Goal: Book appointment/travel/reservation

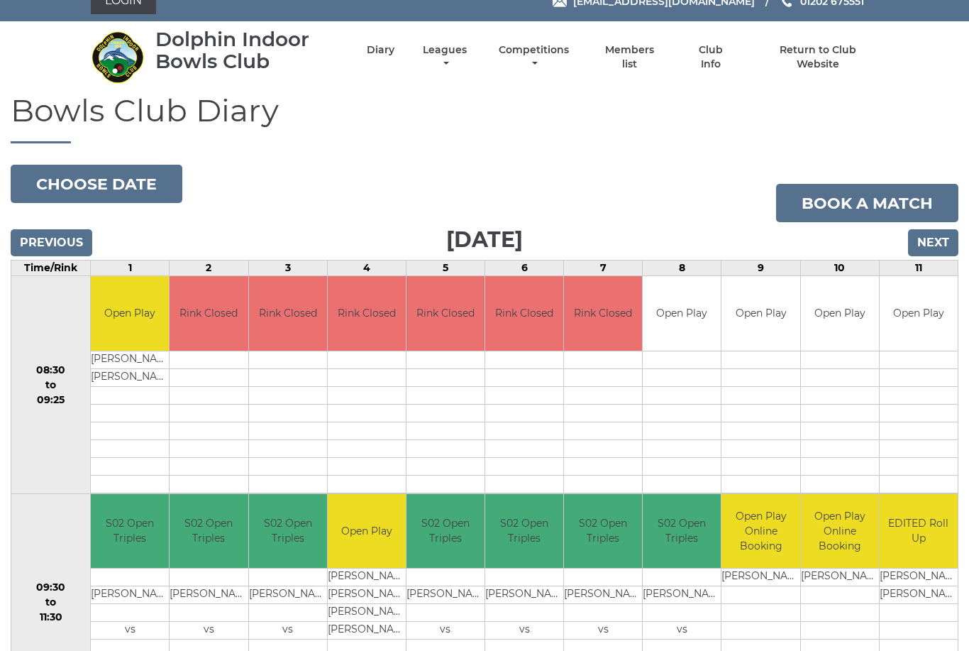
click at [942, 241] on input "Next" at bounding box center [933, 243] width 50 height 27
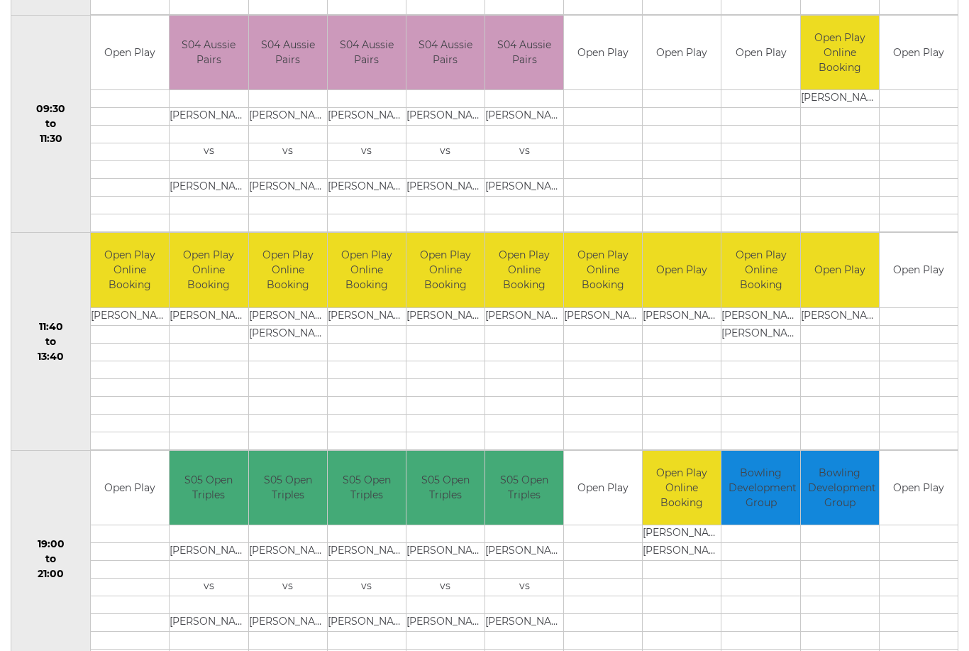
scroll to position [503, 0]
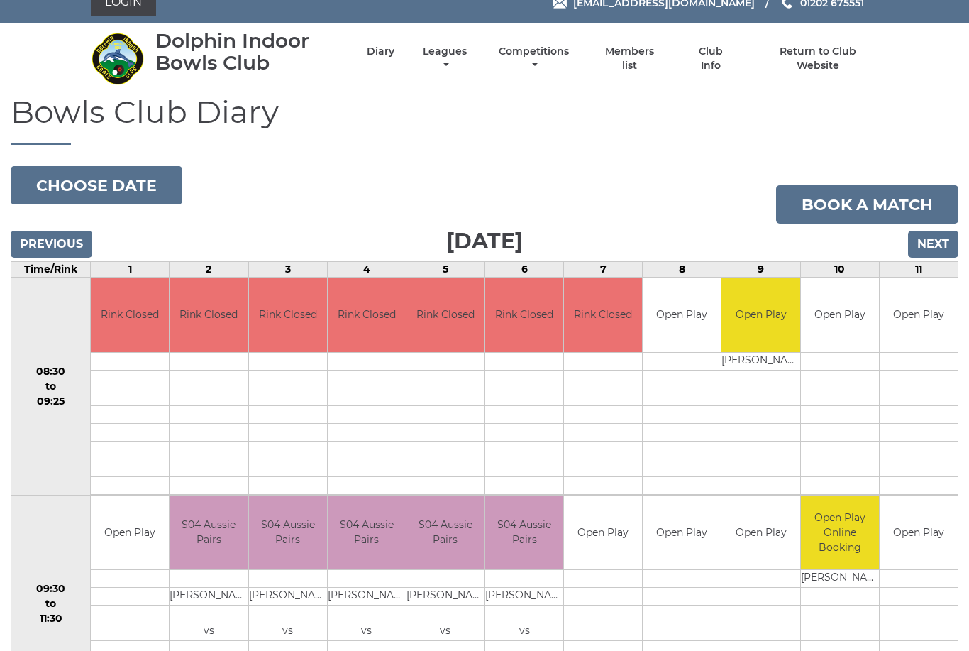
click at [933, 240] on input "Next" at bounding box center [933, 244] width 50 height 27
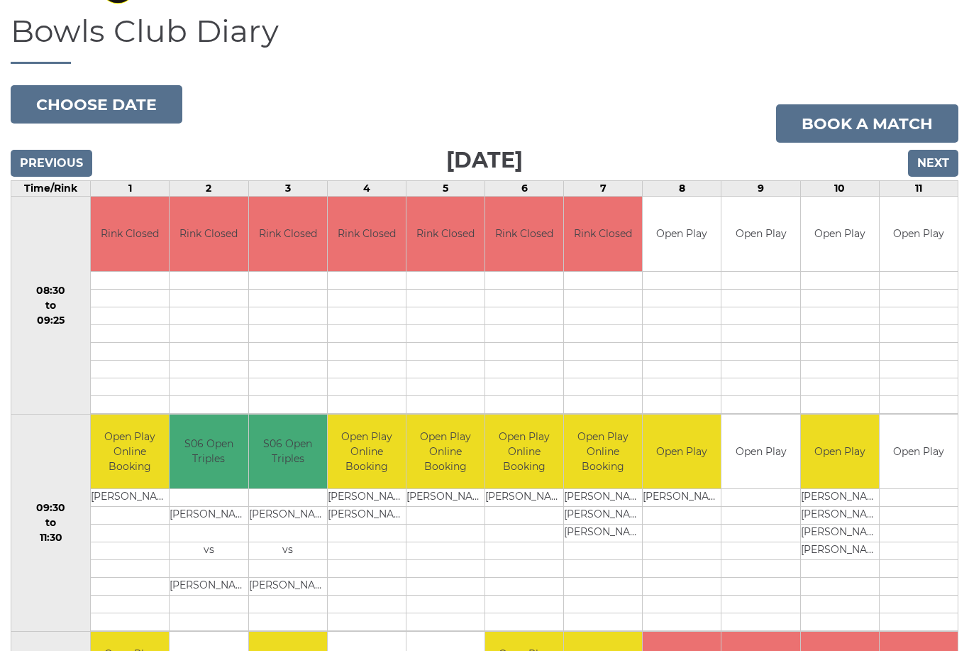
scroll to position [92, 0]
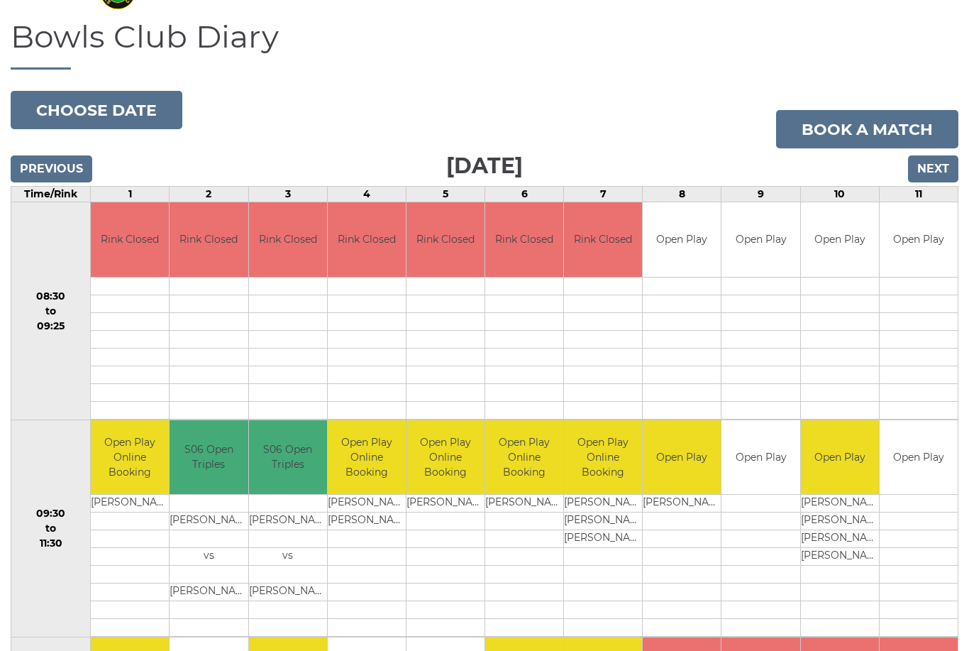
click at [941, 169] on input "Next" at bounding box center [933, 169] width 50 height 27
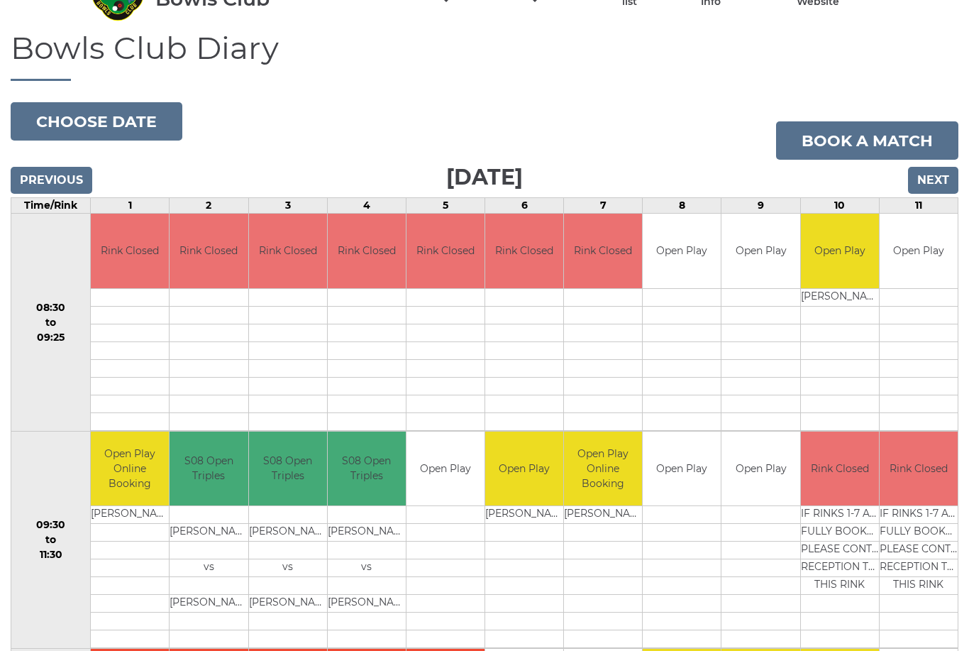
scroll to position [60, 0]
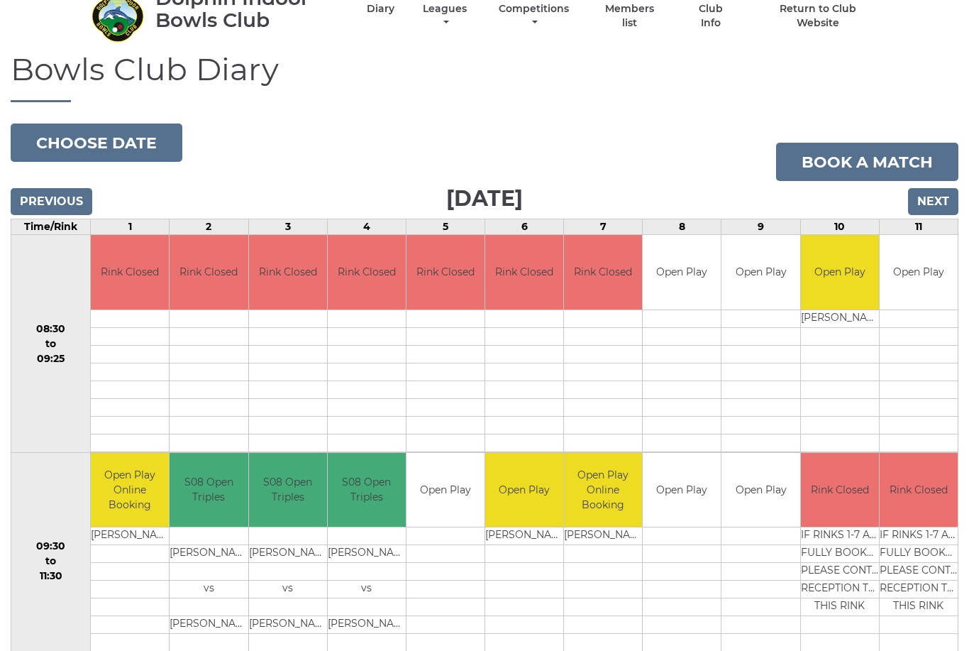
click at [932, 204] on input "Next" at bounding box center [933, 201] width 50 height 27
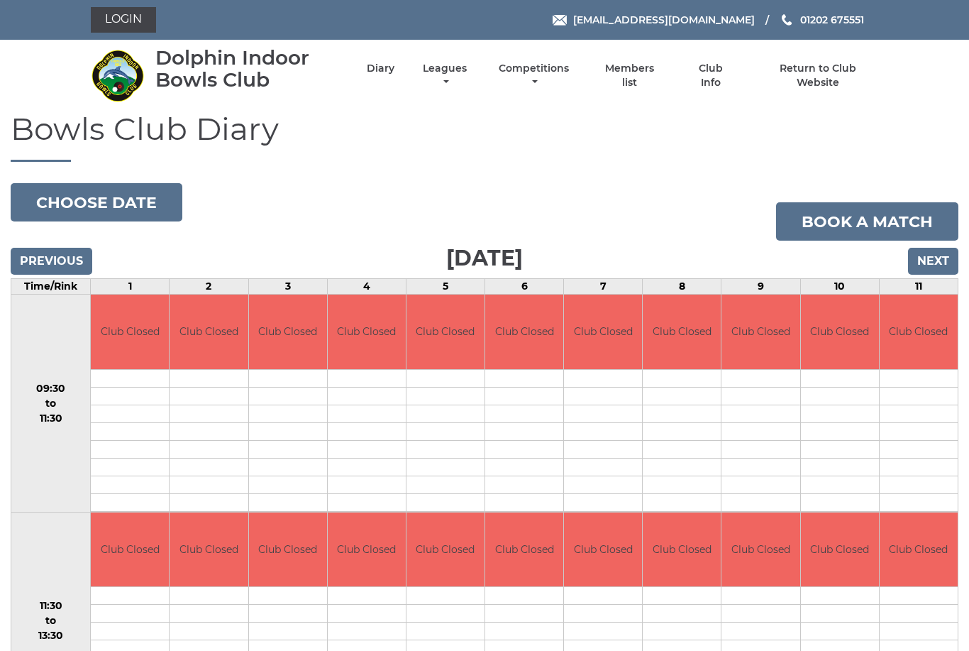
click at [940, 254] on input "Next" at bounding box center [933, 261] width 50 height 27
click at [937, 263] on input "Next" at bounding box center [933, 261] width 50 height 27
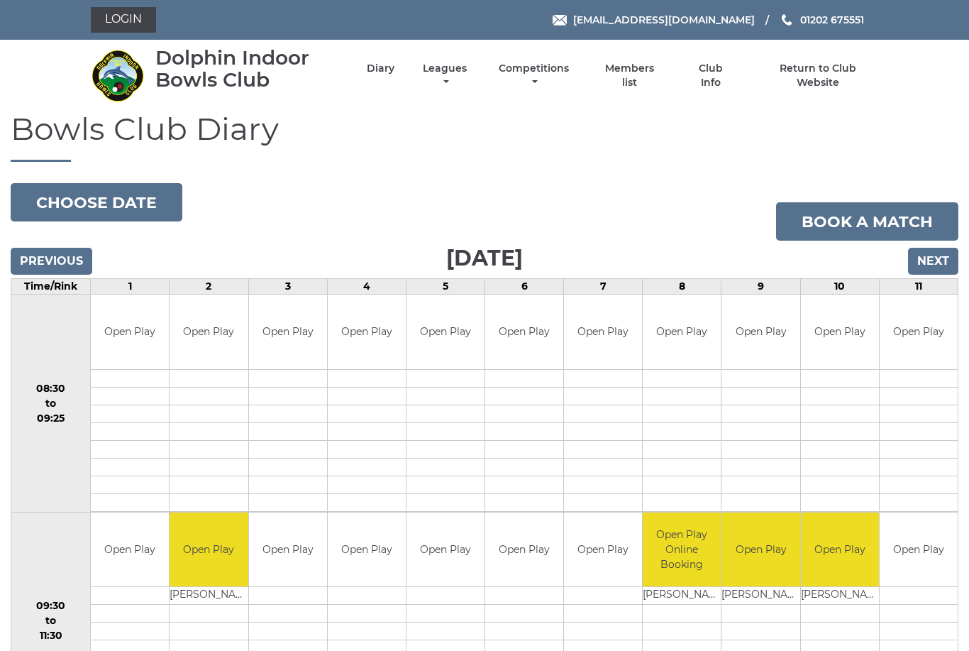
click at [943, 255] on input "Next" at bounding box center [933, 261] width 50 height 27
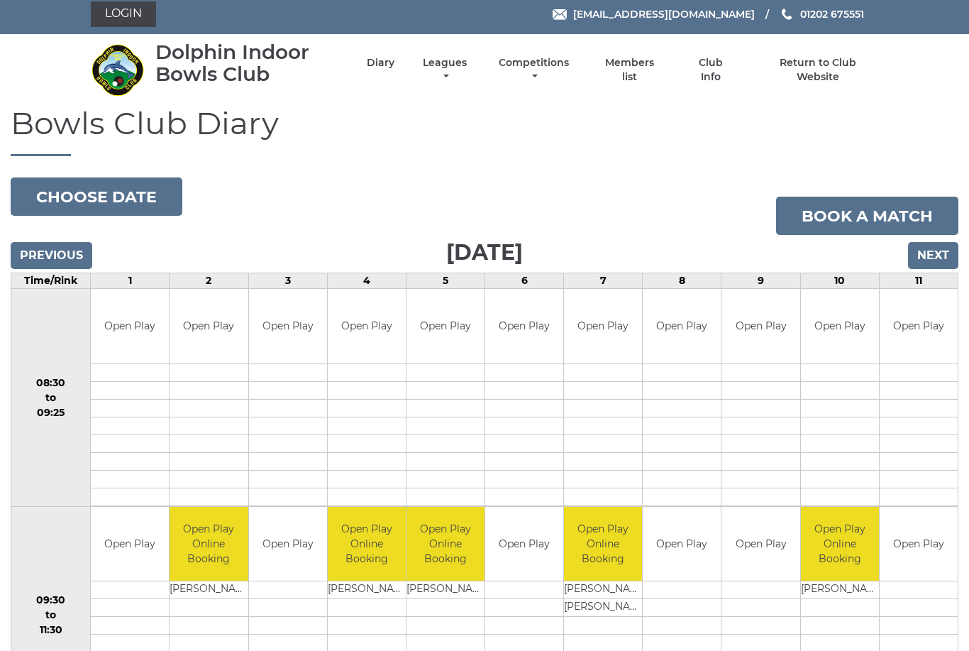
scroll to position [9, 0]
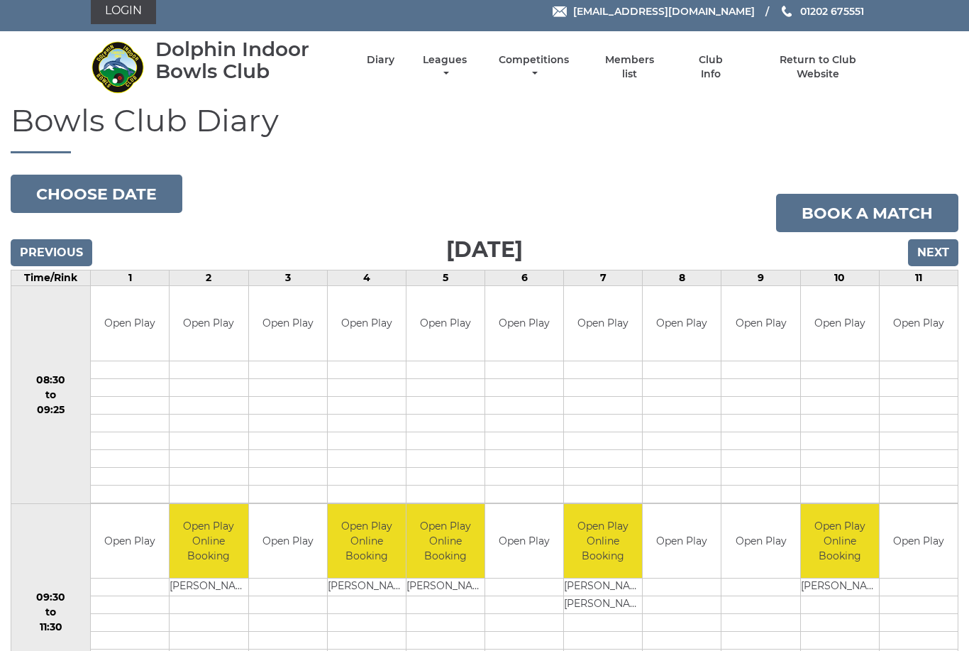
click at [934, 255] on input "Next" at bounding box center [933, 252] width 50 height 27
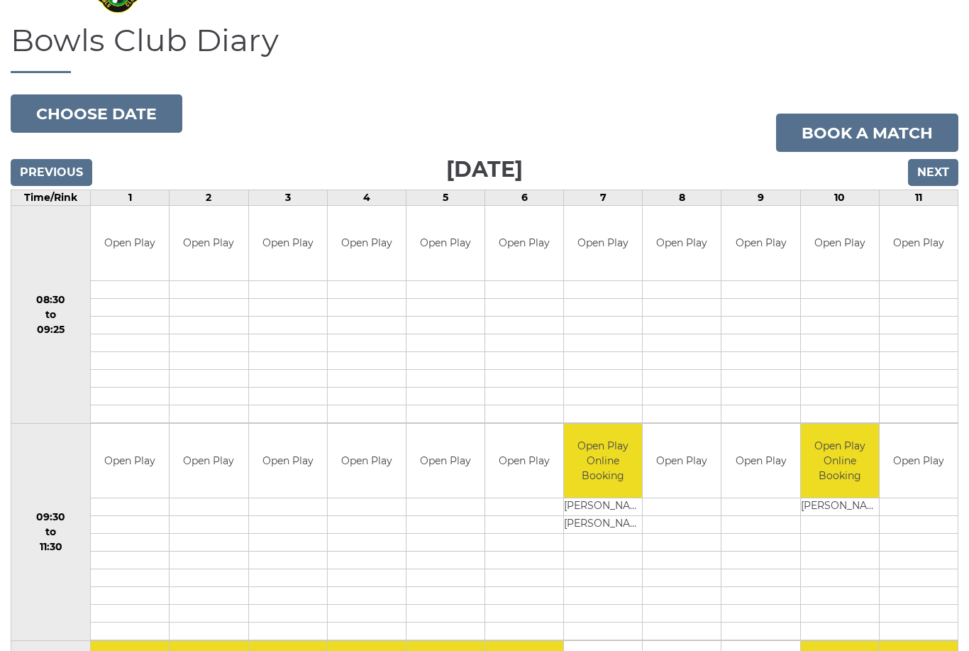
scroll to position [87, 0]
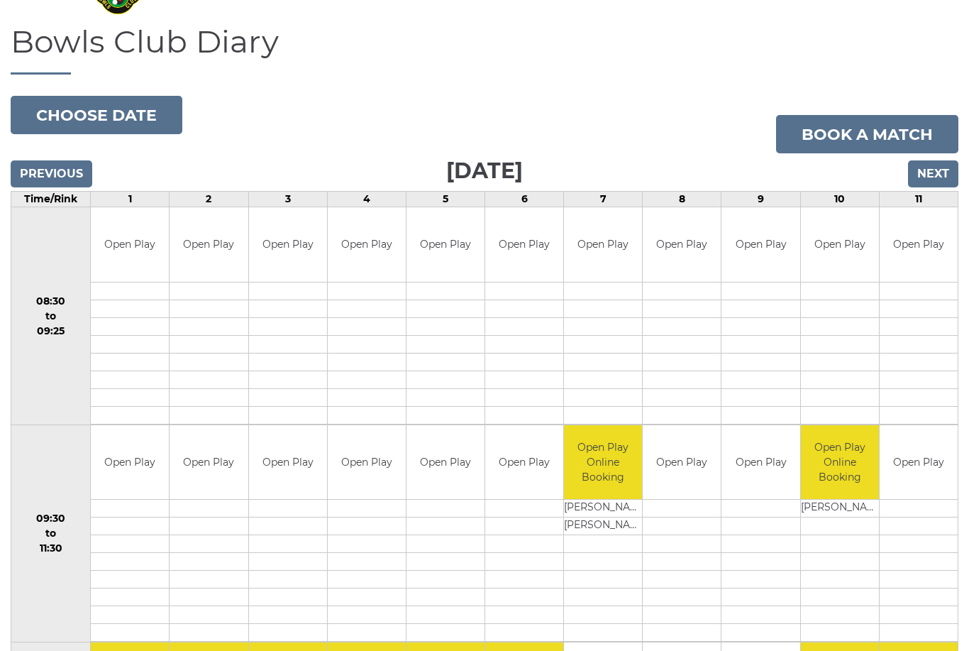
click at [937, 170] on input "Next" at bounding box center [933, 174] width 50 height 27
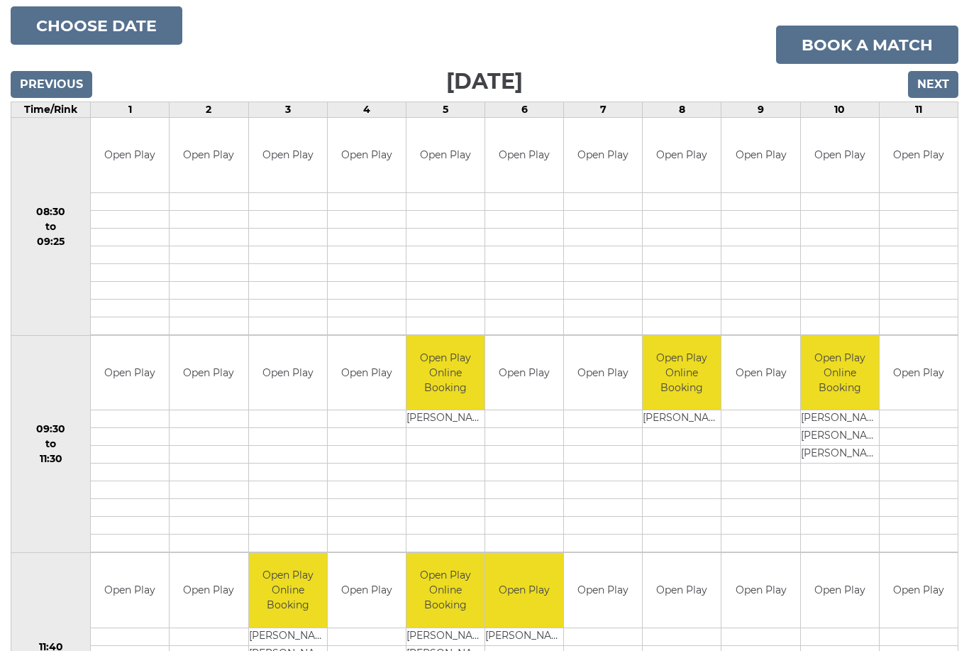
scroll to position [172, 0]
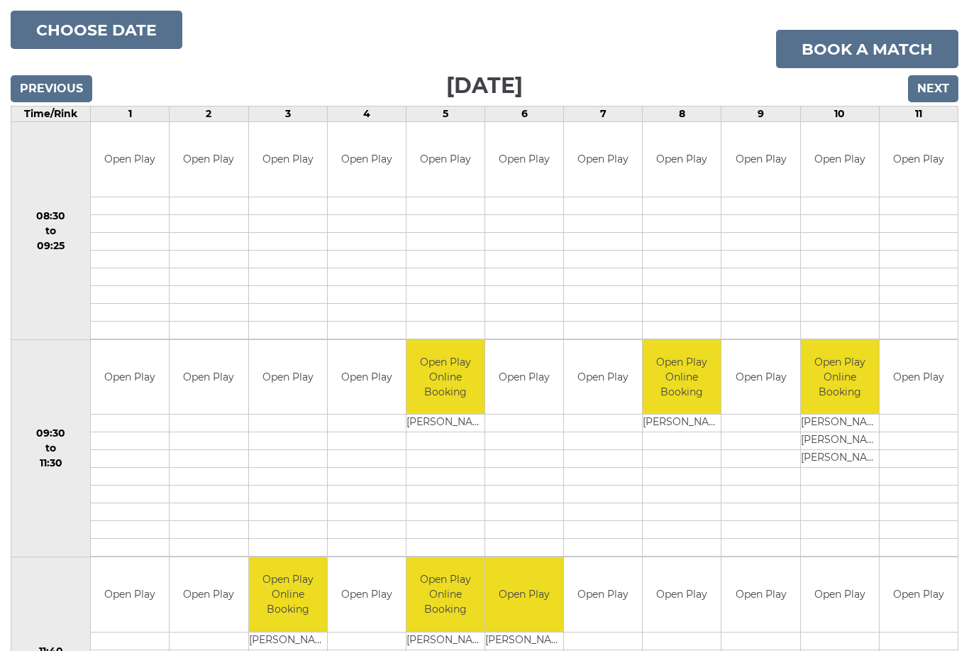
click at [934, 84] on input "Next" at bounding box center [933, 88] width 50 height 27
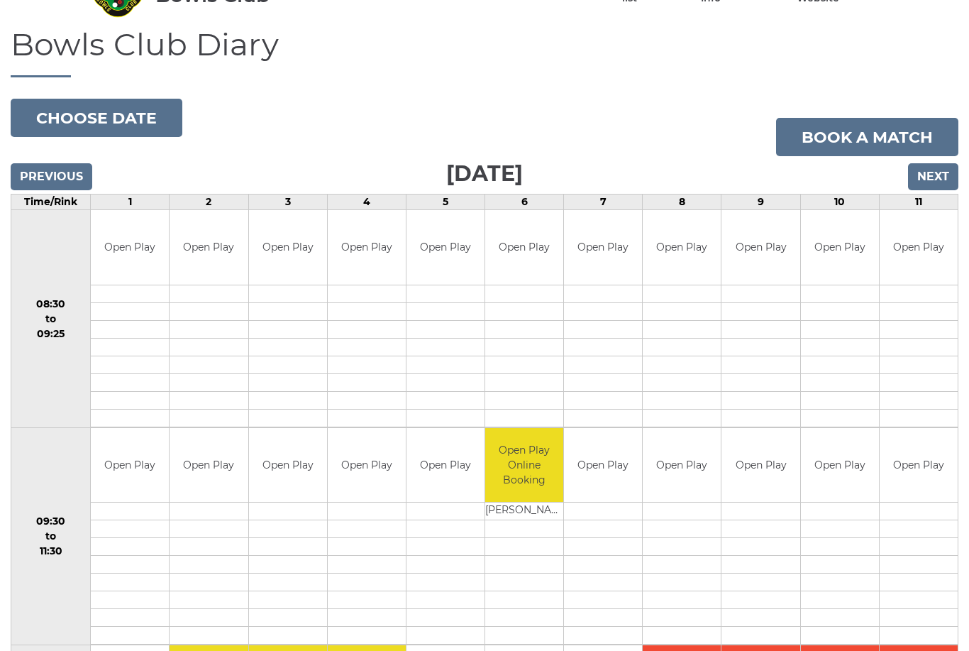
scroll to position [34, 0]
